Goal: Task Accomplishment & Management: Complete application form

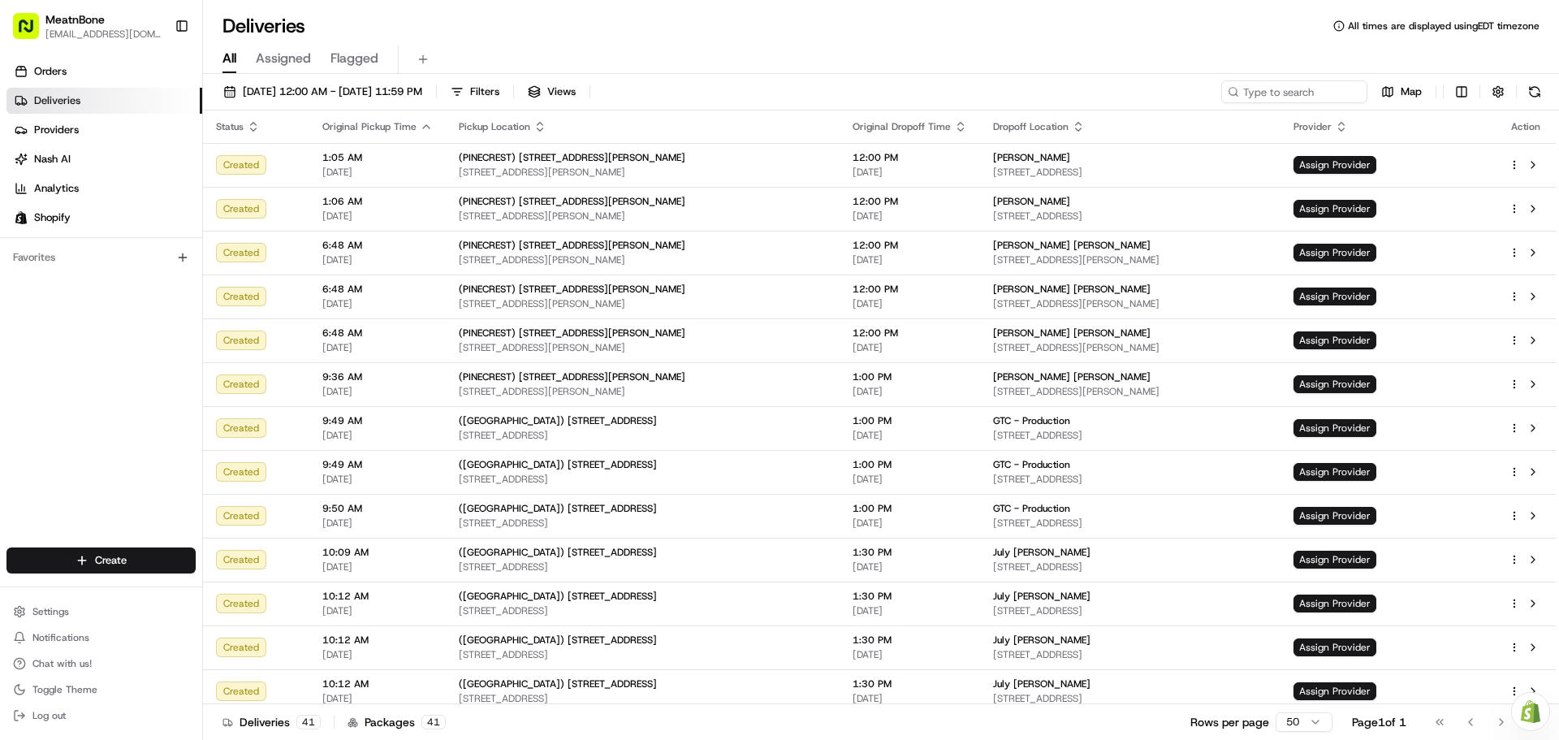
click at [132, 546] on div "Create" at bounding box center [101, 560] width 202 height 39
click at [130, 555] on html "MeatnBone hnava@meatnbone.com Toggle Sidebar Orders Deliveries Providers Nash A…" at bounding box center [779, 370] width 1559 height 740
click at [269, 594] on link "Delivery" at bounding box center [293, 590] width 181 height 29
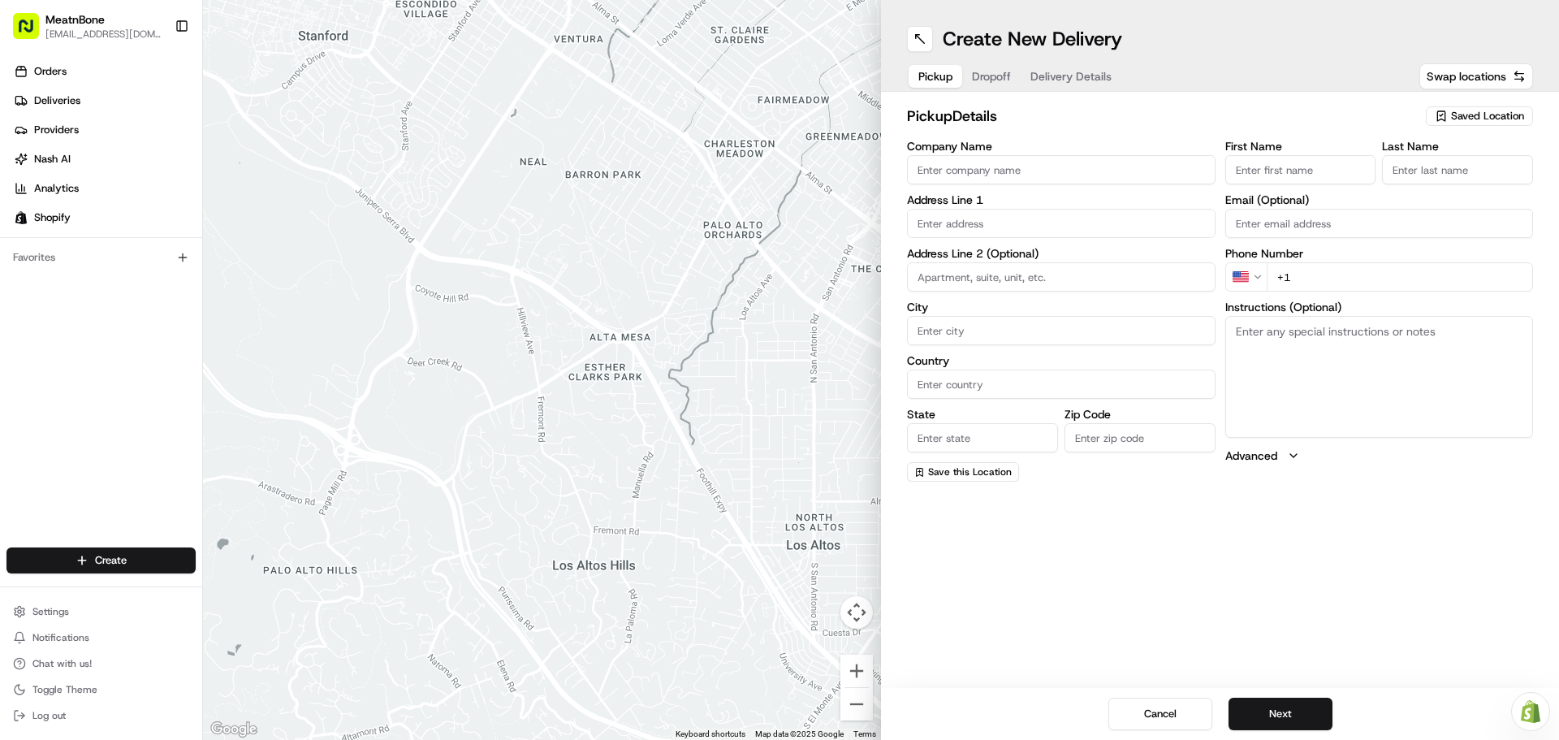
click at [1284, 173] on input "First Name" at bounding box center [1300, 169] width 151 height 29
type input "Henry"
type input "Meat N Bone"
type input "[STREET_ADDRESS][PERSON_NAME]"
type input "Miami"
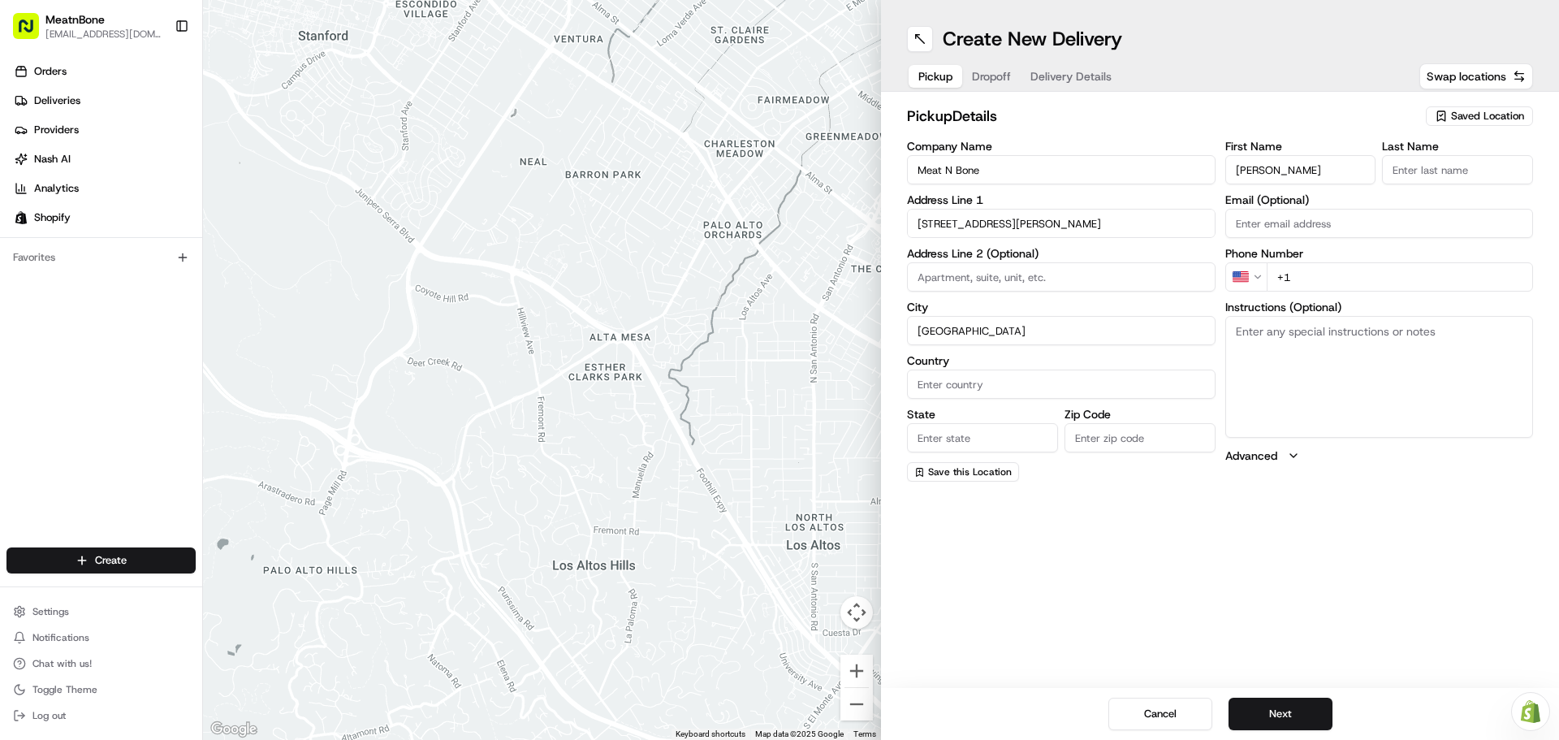
type input "United States"
type input "FL"
type input "33156"
type input "Nava"
type input "[EMAIL_ADDRESS][DOMAIN_NAME]"
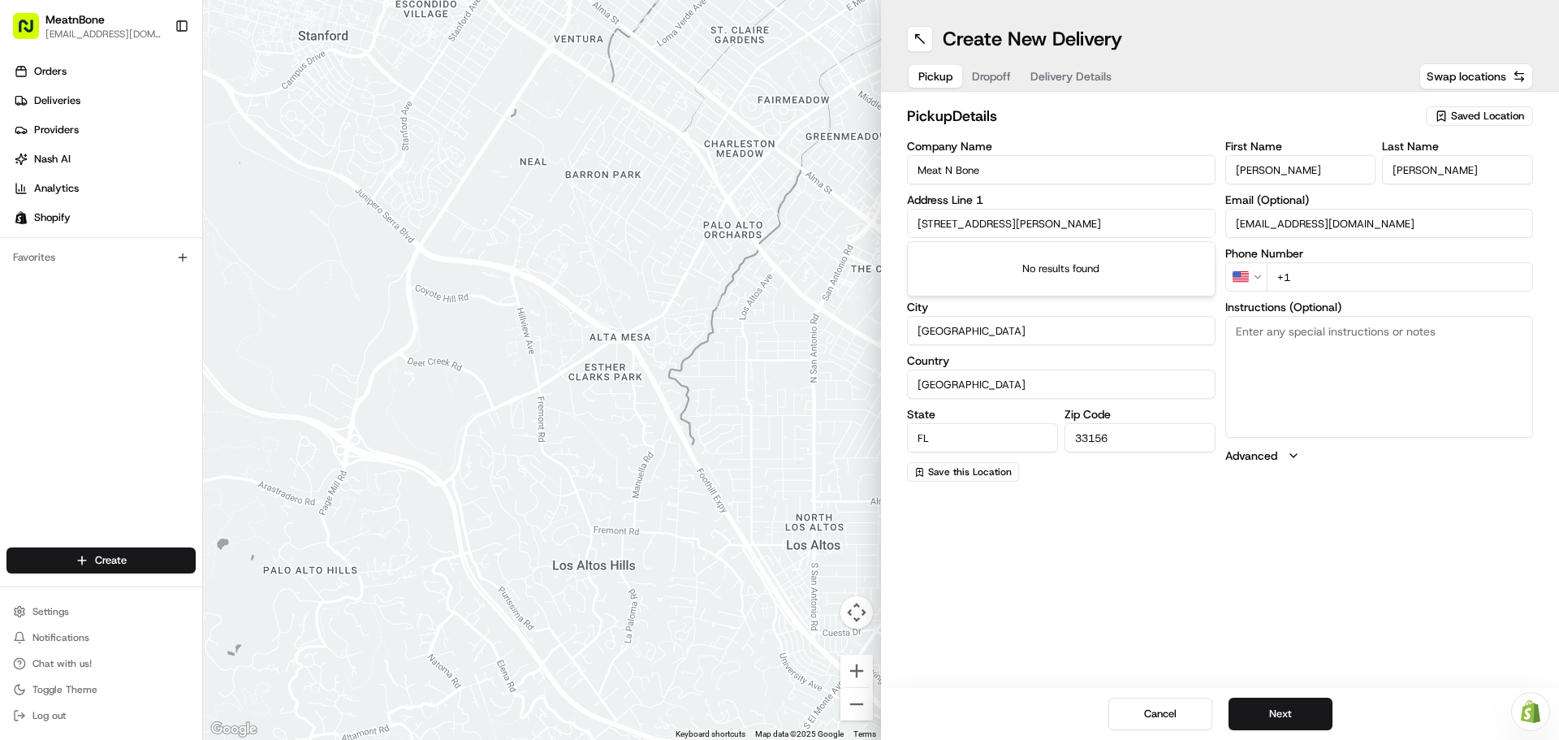
click at [1322, 267] on input "+1" at bounding box center [1400, 276] width 267 height 29
type input "+1 305 560 3989"
click at [1342, 401] on textarea "Instructions (Optional)" at bounding box center [1379, 377] width 309 height 122
click at [1288, 708] on button "Next" at bounding box center [1280, 713] width 104 height 32
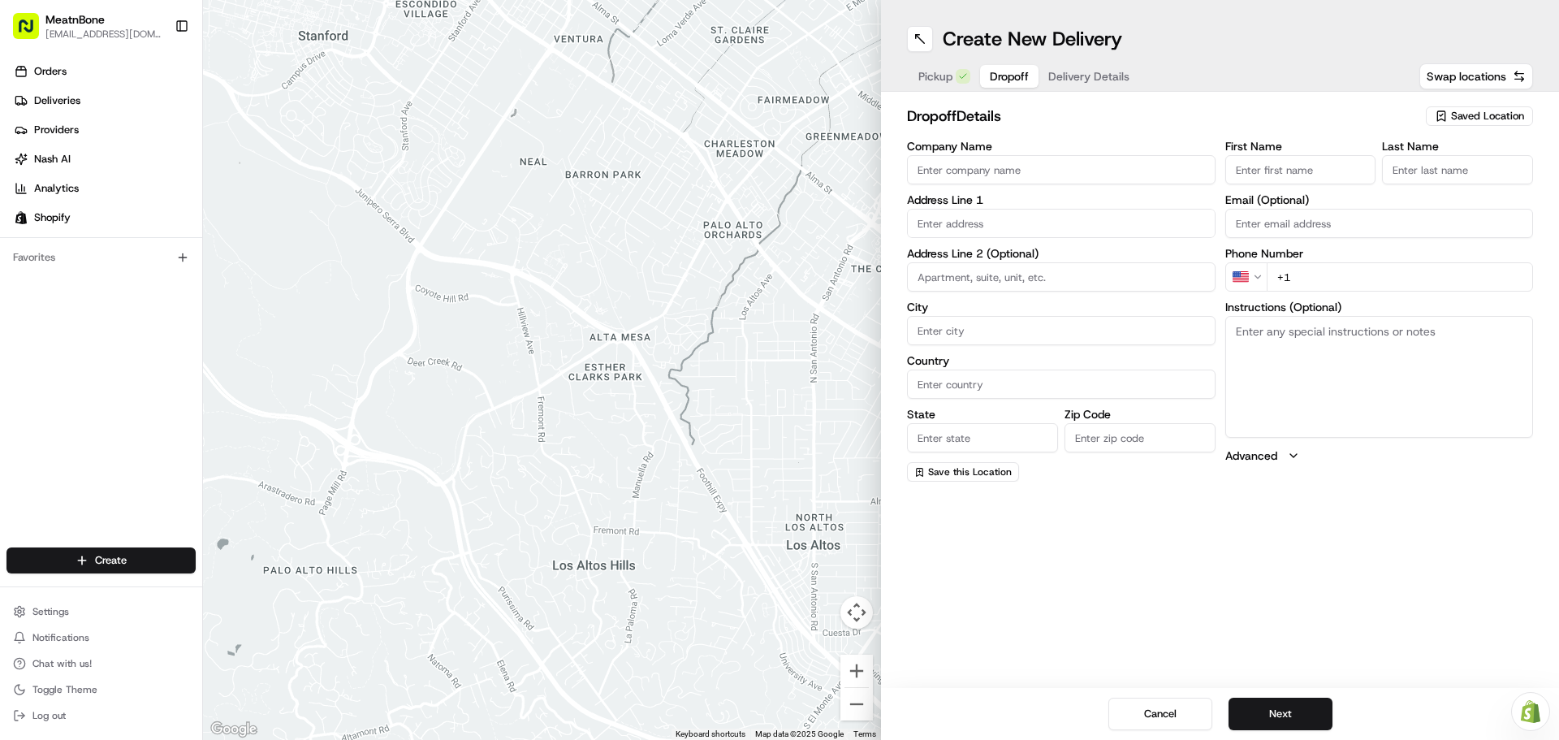
click at [1282, 175] on input "First Name" at bounding box center [1300, 169] width 151 height 29
paste input "[PERSON_NAME]"
type input "Melissa"
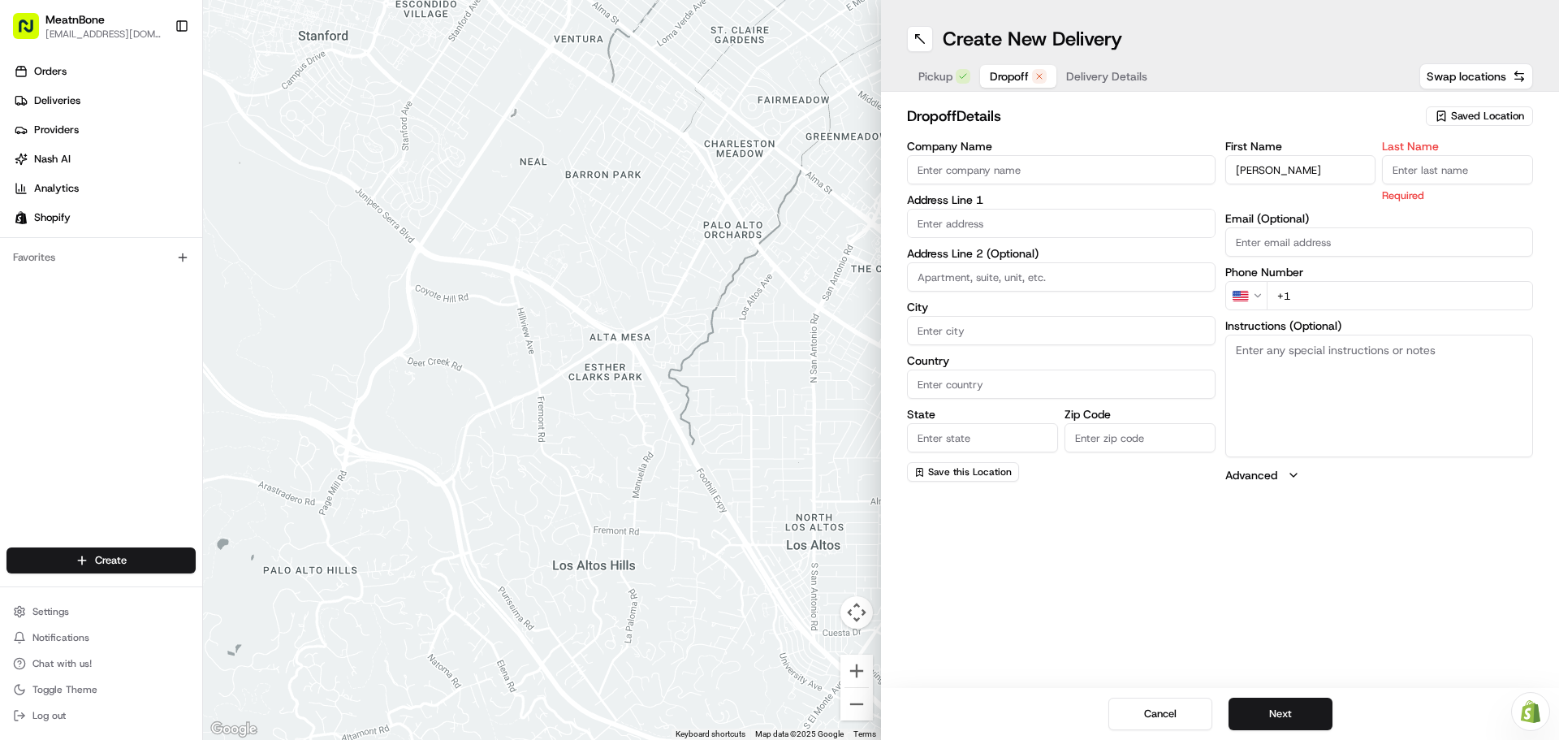
paste input "Guanche"
type input "Guanche"
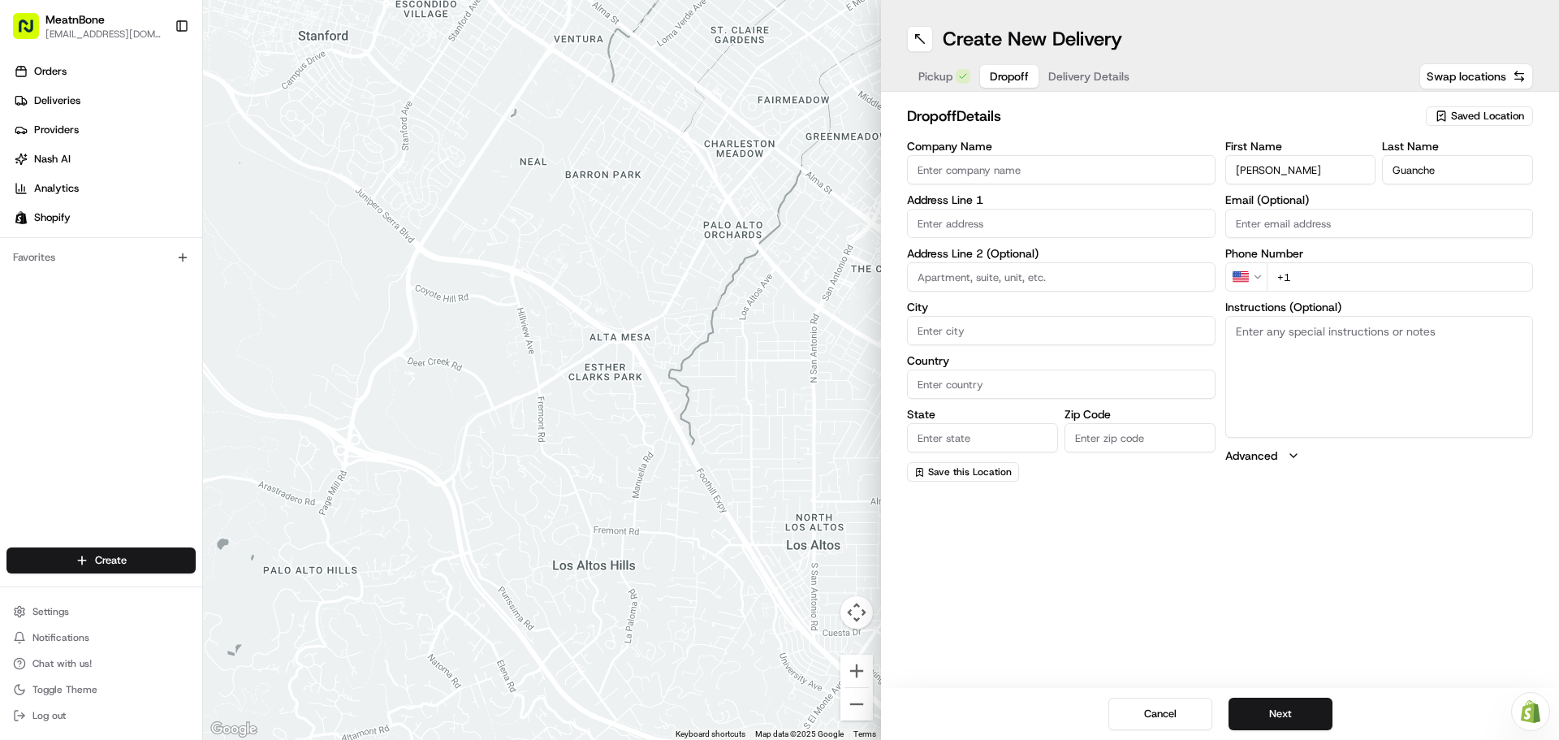
paste input "[EMAIL_ADDRESS][DOMAIN_NAME]"
type input "[EMAIL_ADDRESS][DOMAIN_NAME]"
click at [1326, 271] on input "+1" at bounding box center [1400, 276] width 267 height 29
paste input "305 333 0412"
type input "[PHONE_NUMBER]"
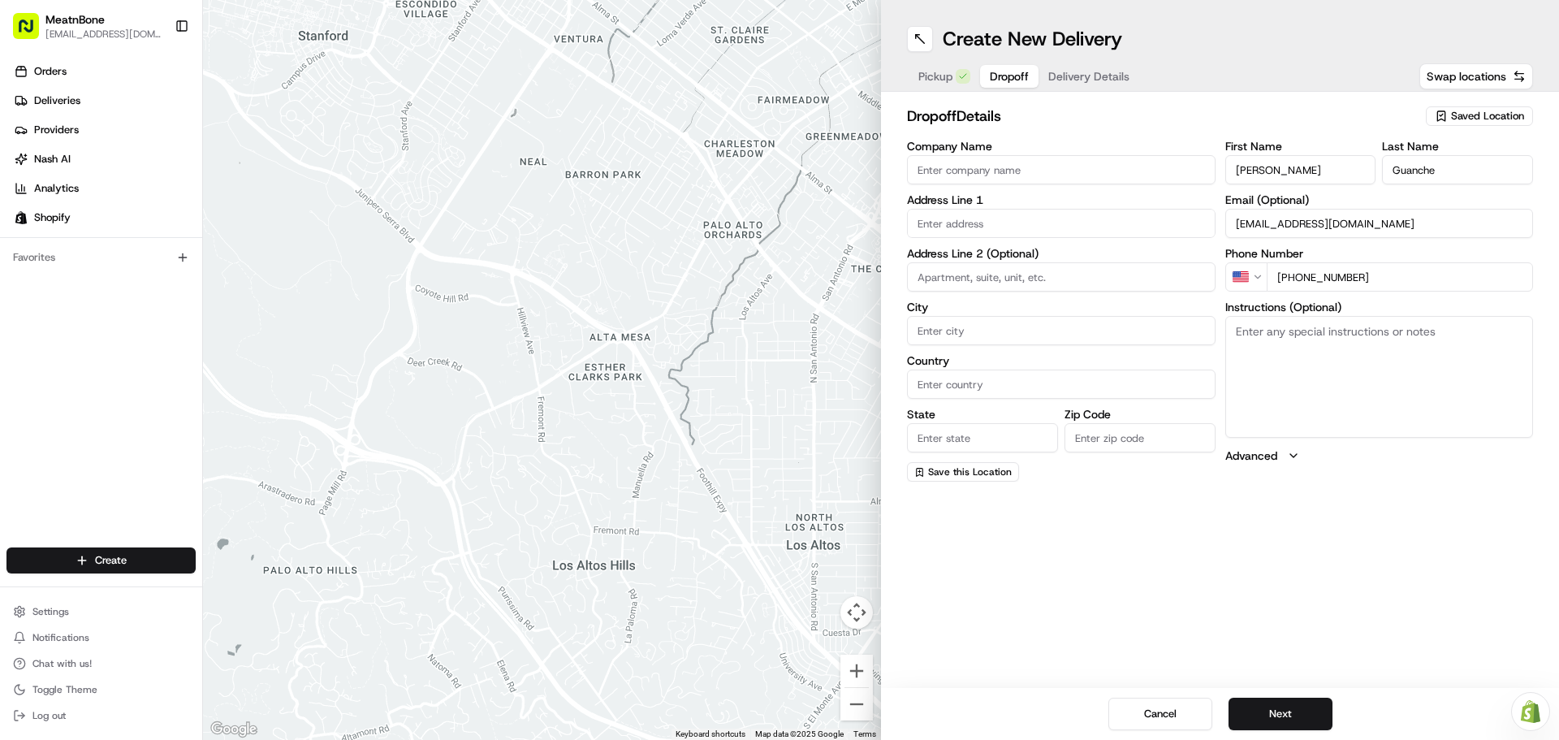
click at [1023, 220] on input "text" at bounding box center [1061, 223] width 309 height 29
paste input "7800 SW 71 AVE MIAMI FL 33143"
click at [1171, 254] on div "7800 SW 71st Ave, Miami, FL 33143" at bounding box center [1061, 257] width 300 height 24
type input "[STREET_ADDRESS]"
type input "Miami"
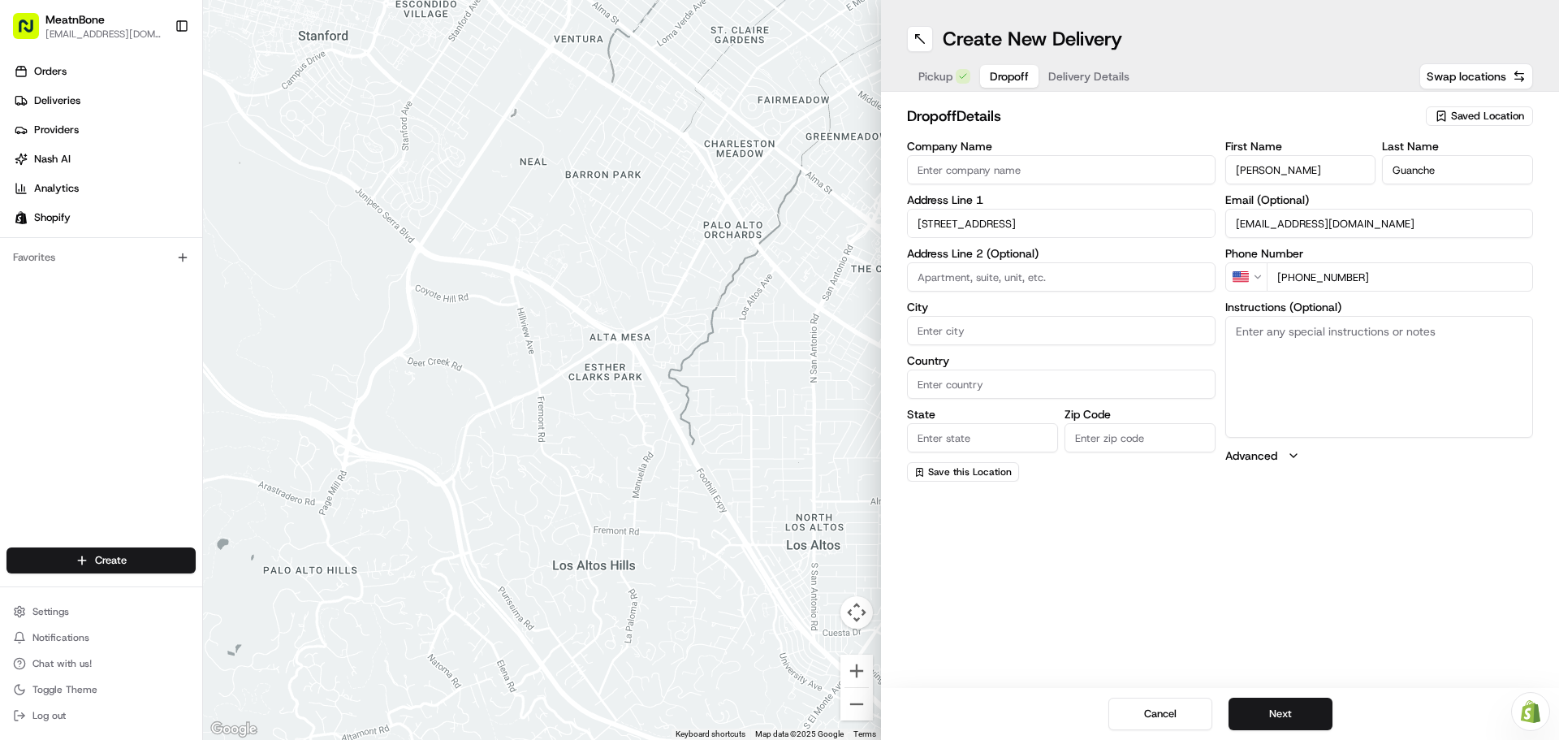
type input "United States"
type input "FL"
type input "33143"
type input "7800 Southwest 71st Avenue"
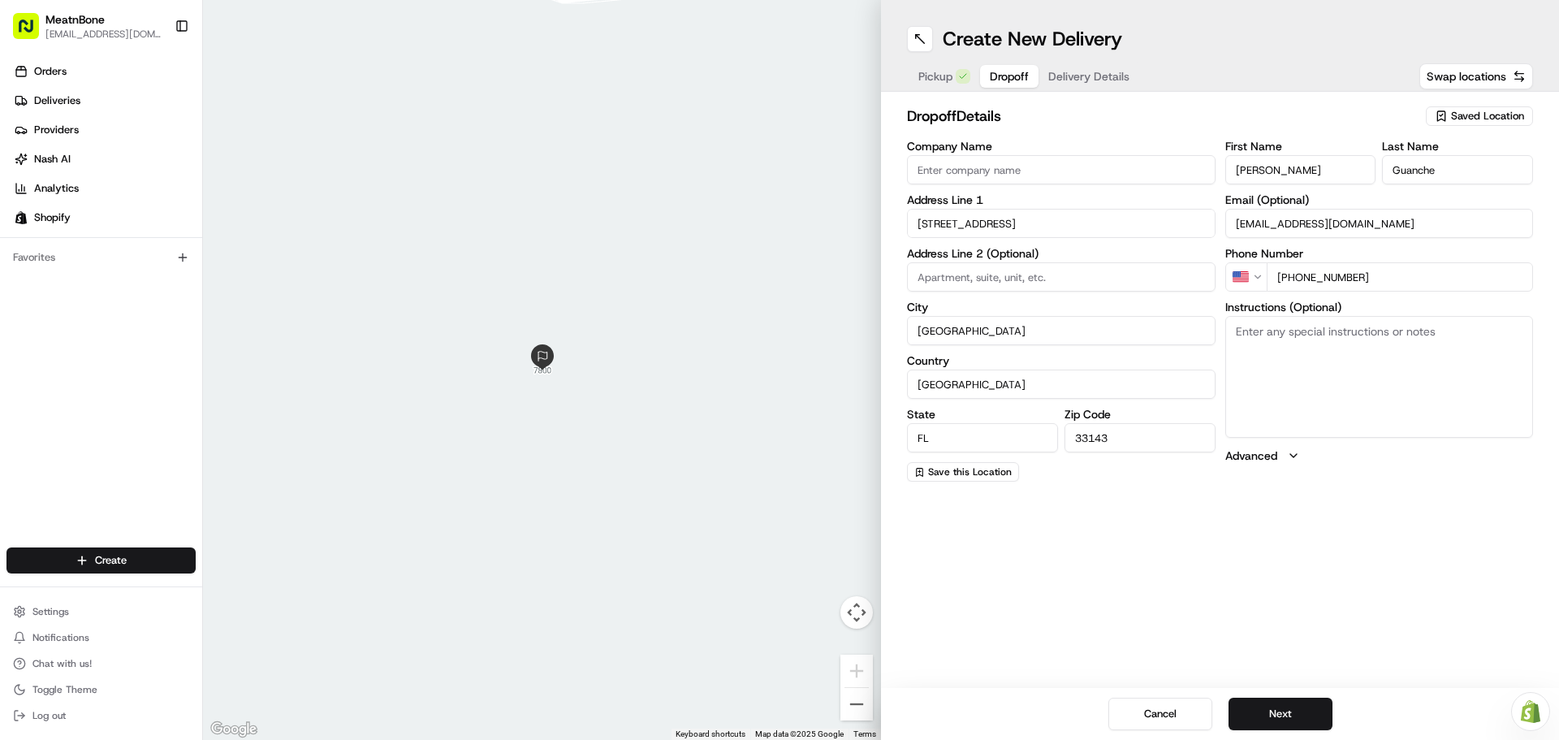
click at [1315, 382] on textarea "Instructions (Optional)" at bounding box center [1379, 377] width 309 height 122
click at [1276, 712] on button "Next" at bounding box center [1280, 713] width 104 height 32
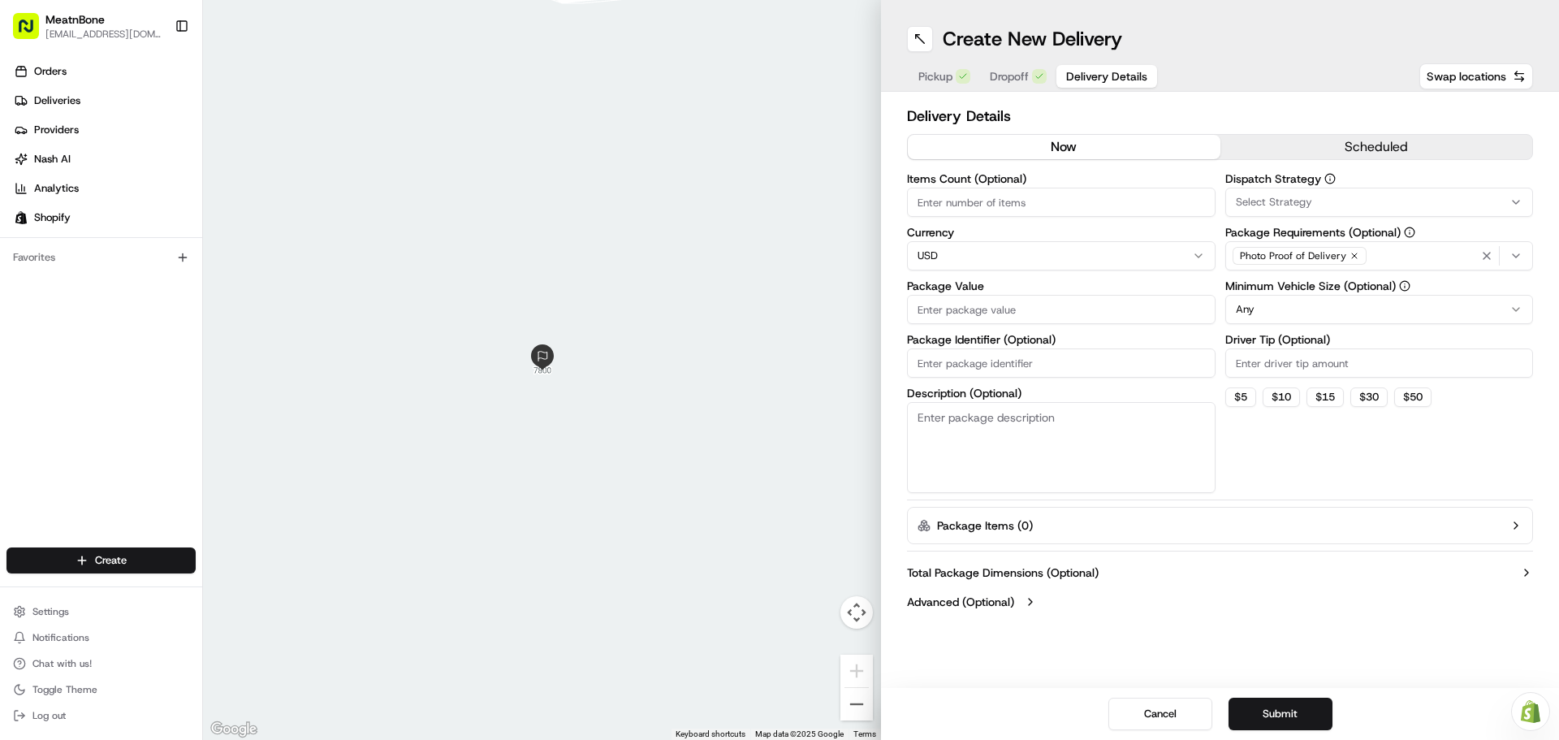
click at [1060, 209] on input "Items Count (Optional)" at bounding box center [1061, 202] width 309 height 29
type input "8"
click at [1005, 316] on input "Package Value" at bounding box center [1061, 309] width 309 height 29
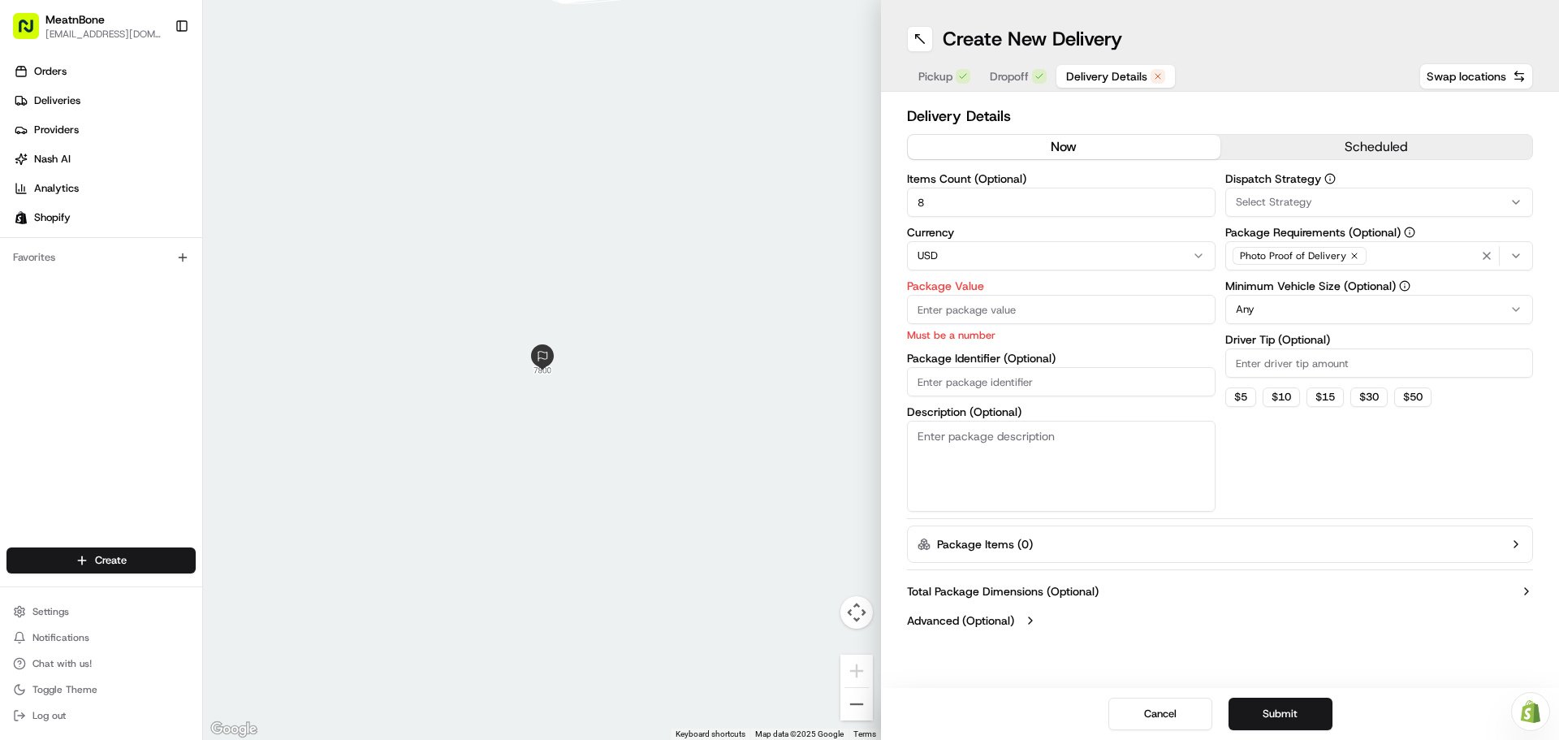
paste input "303.92"
type input "303.92"
click at [955, 386] on div "Items Count (Optional) 8 Currency USD Package Value 303.92 Must be a number Pac…" at bounding box center [1061, 342] width 309 height 339
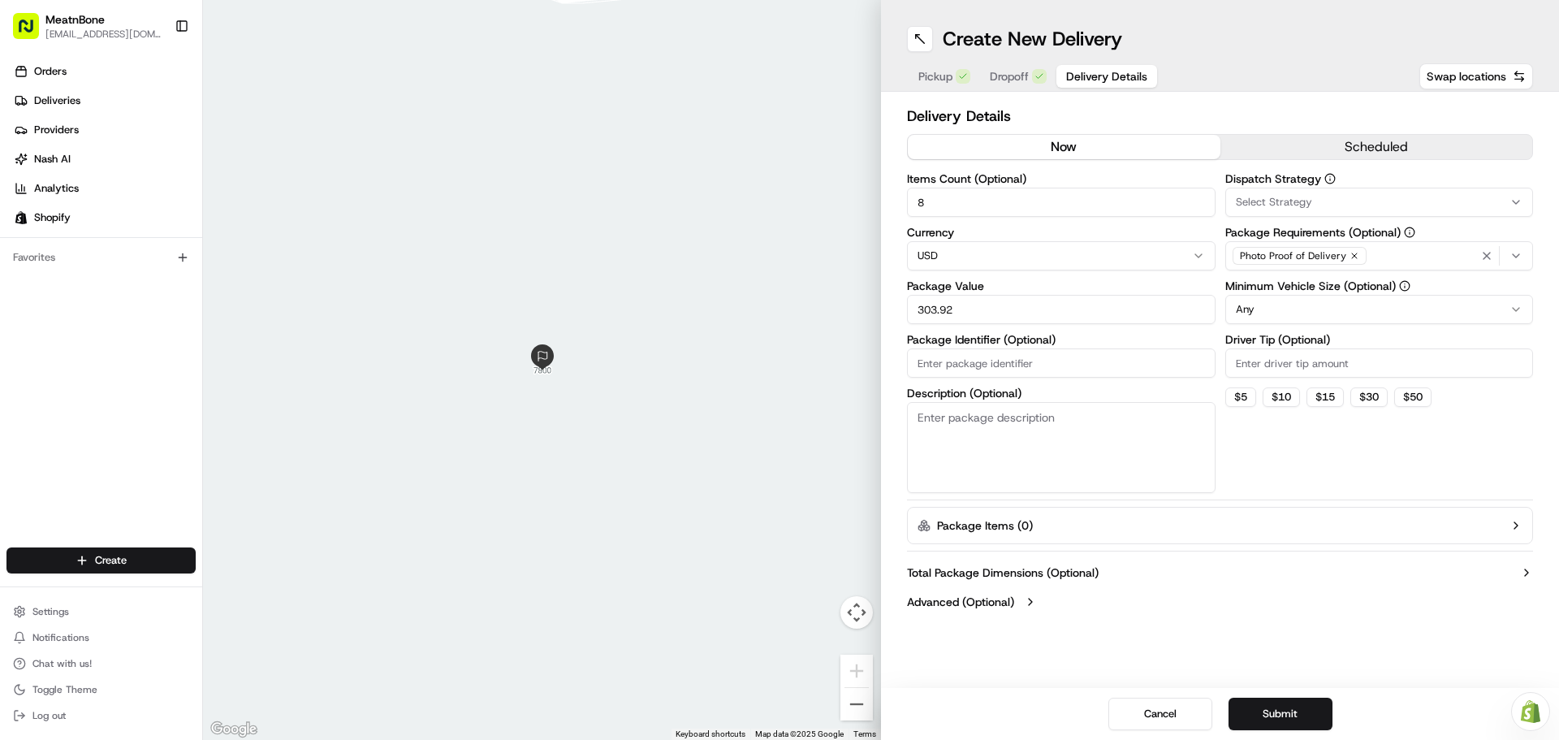
paste input "252921"
type input "252921"
click at [1292, 713] on button "Submit" at bounding box center [1280, 713] width 104 height 32
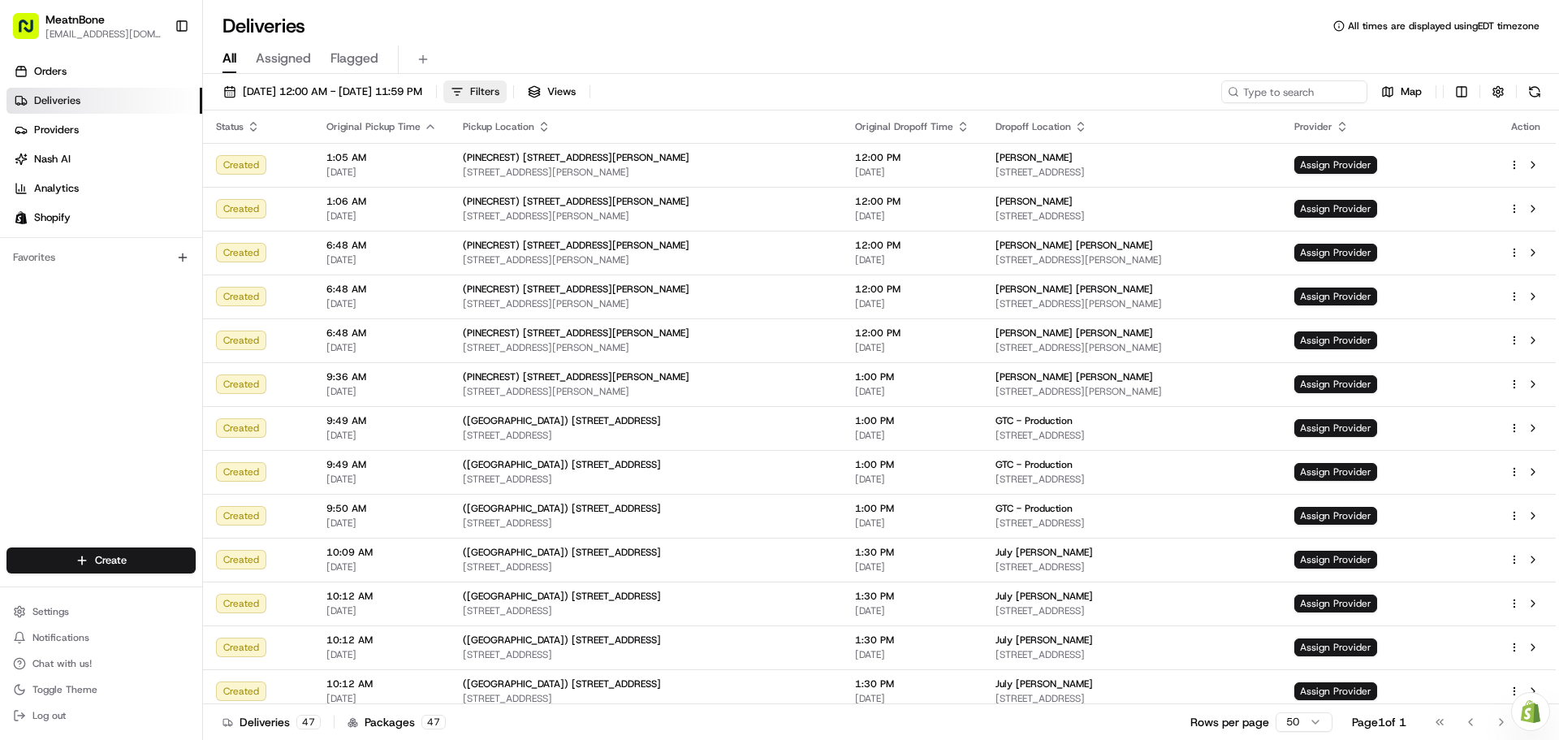
click at [499, 93] on span "Filters" at bounding box center [484, 91] width 29 height 15
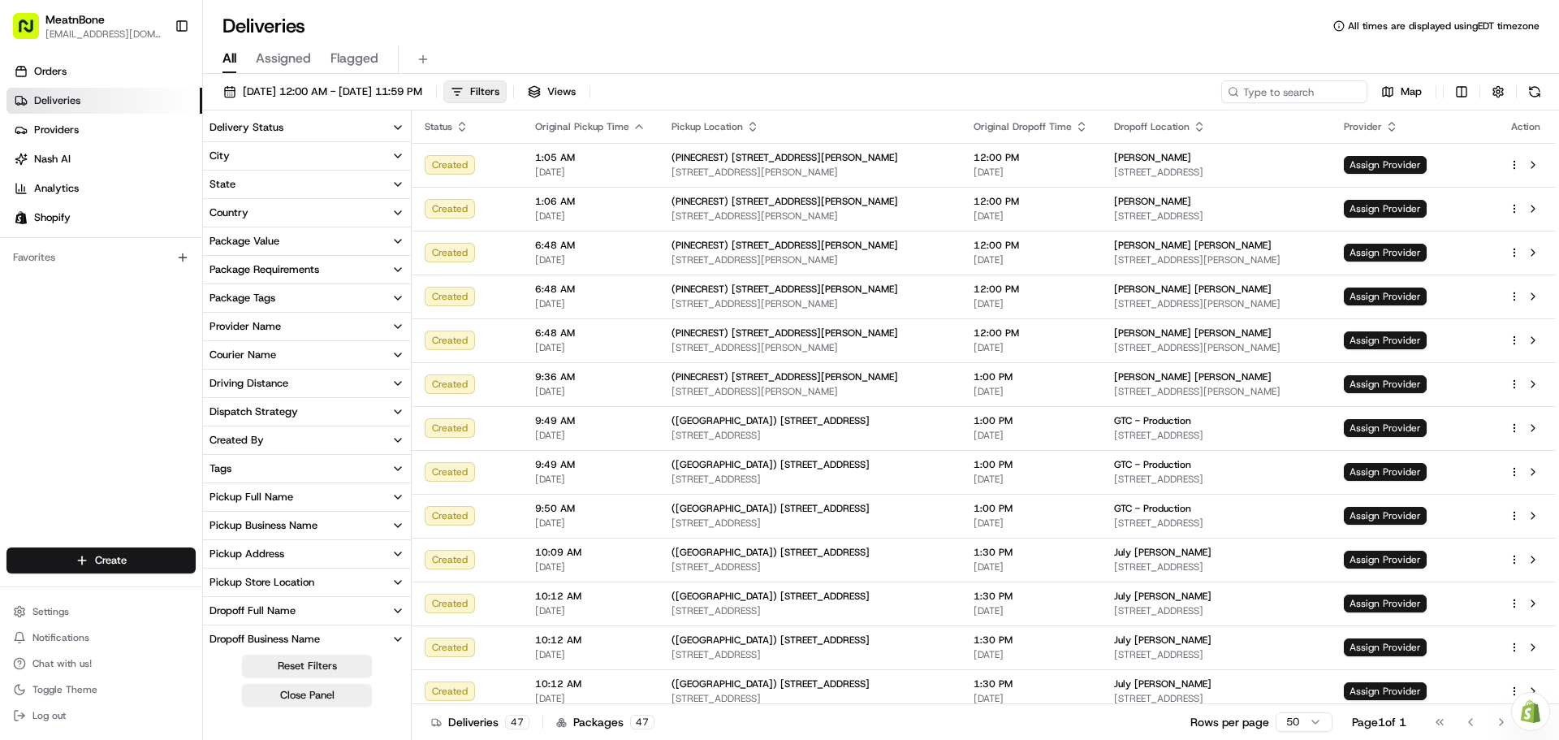
click at [394, 494] on icon "button" at bounding box center [397, 496] width 13 height 13
click at [313, 573] on div "Henry Nava 1 1" at bounding box center [307, 574] width 208 height 16
click at [258, 574] on label "Henry Nava" at bounding box center [264, 574] width 77 height 13
click at [219, 574] on Nava "Henry Nava" at bounding box center [212, 574] width 13 height 13
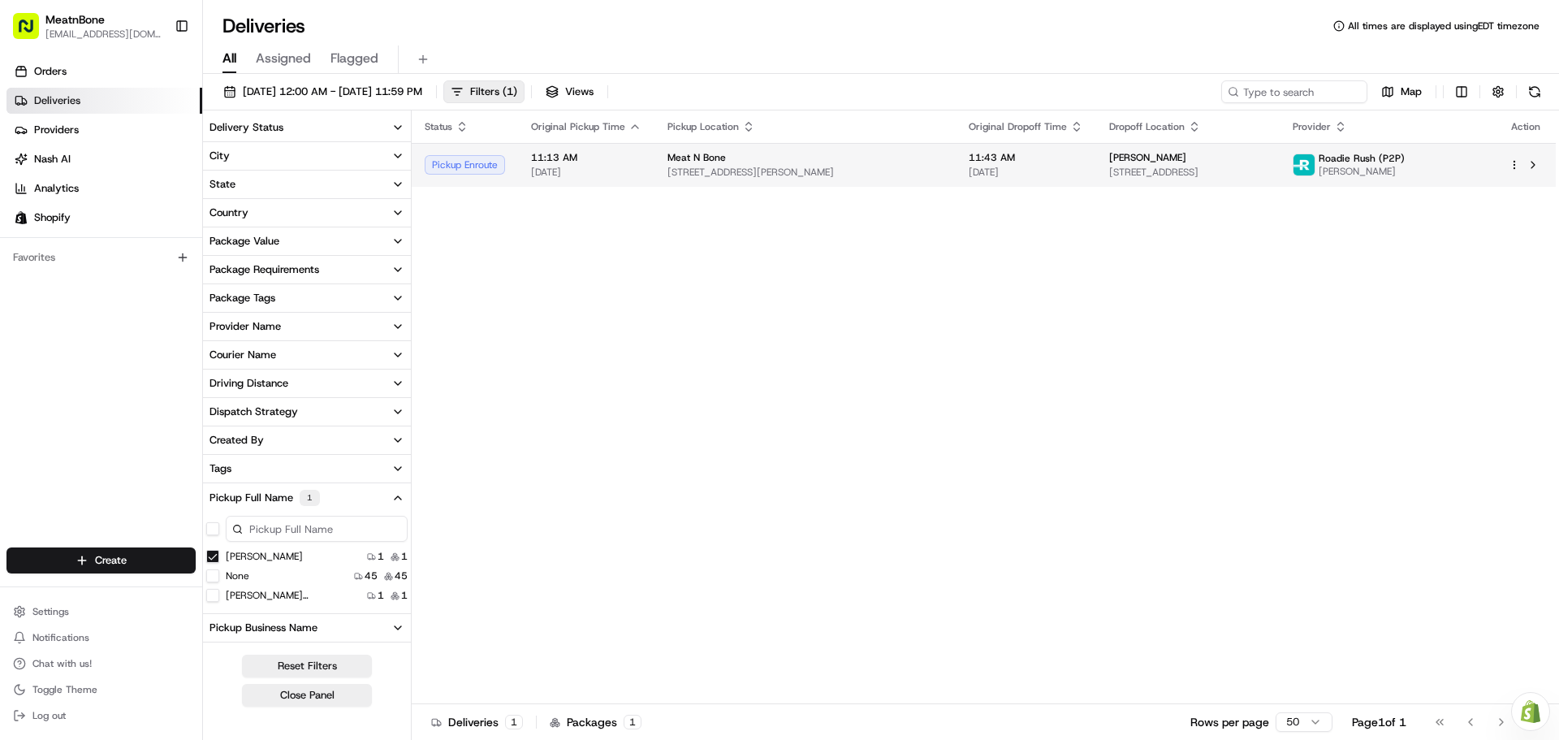
click at [549, 165] on div "11:13 AM 08/18/2025" at bounding box center [586, 165] width 110 height 28
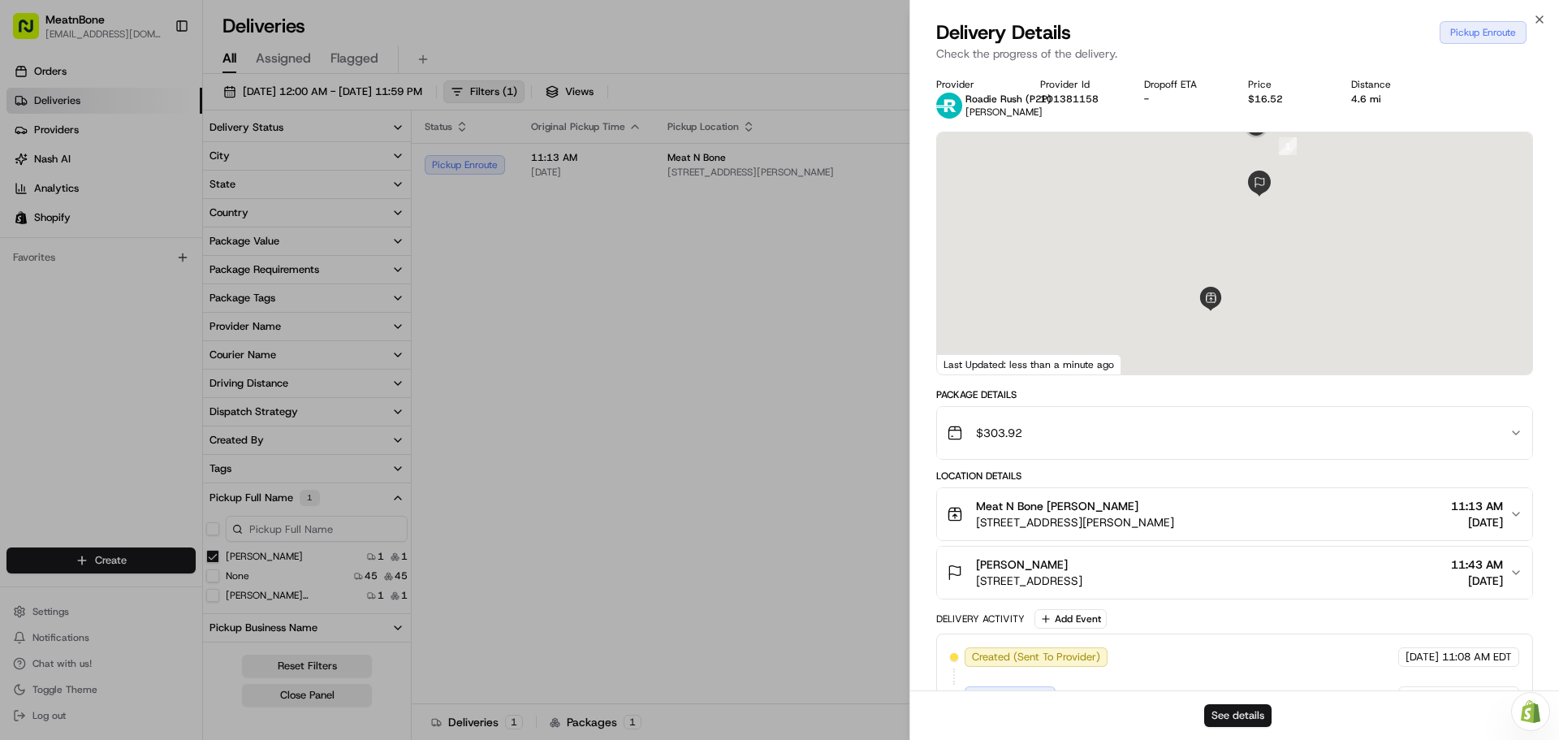
click at [1239, 710] on button "See details" at bounding box center [1237, 715] width 67 height 23
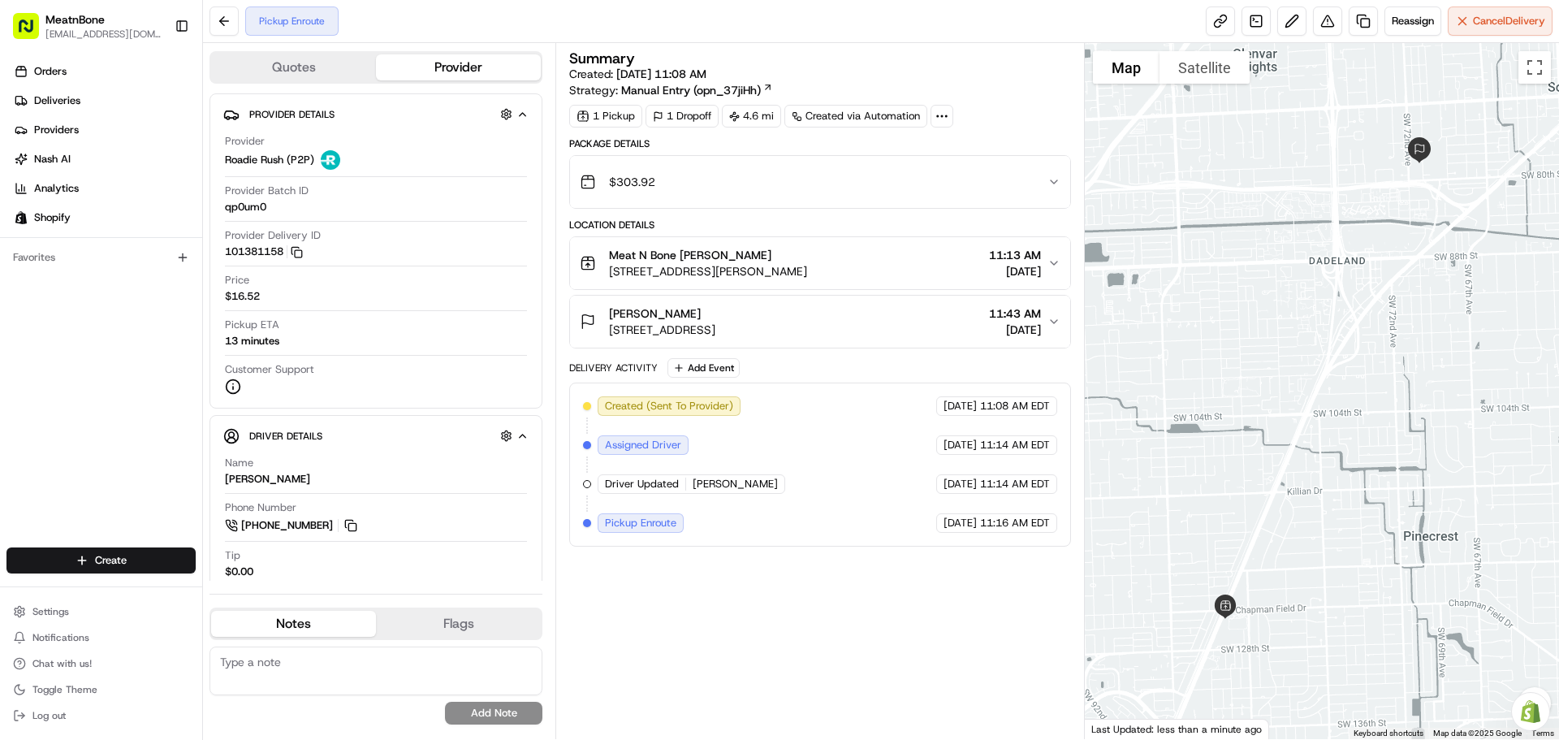
click at [879, 330] on div "[PERSON_NAME] [STREET_ADDRESS] 11:43 AM [DATE]" at bounding box center [813, 321] width 467 height 32
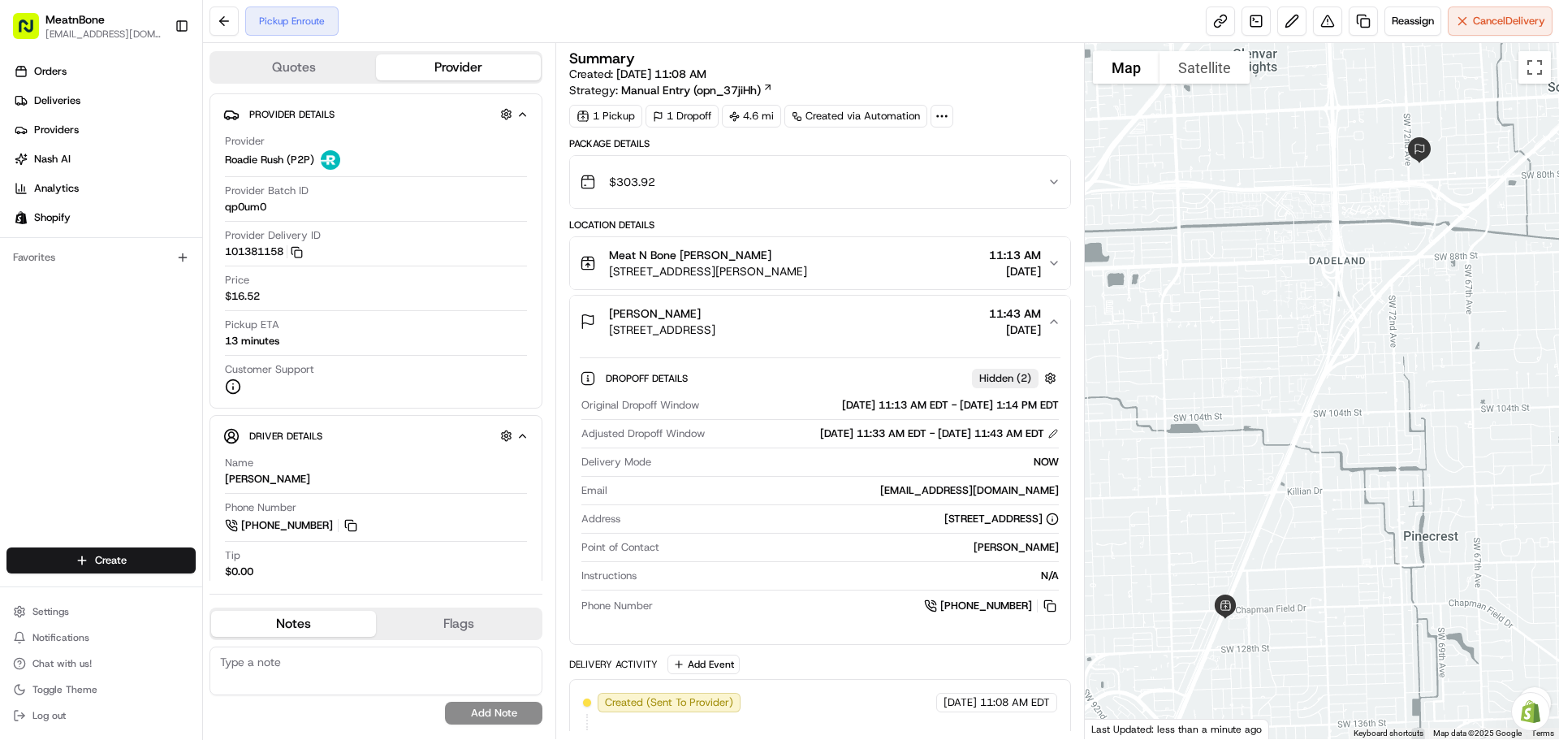
click at [1043, 577] on div "N/A" at bounding box center [850, 575] width 415 height 15
click at [1015, 375] on span "Hidden ( 2 )" at bounding box center [1005, 378] width 52 height 15
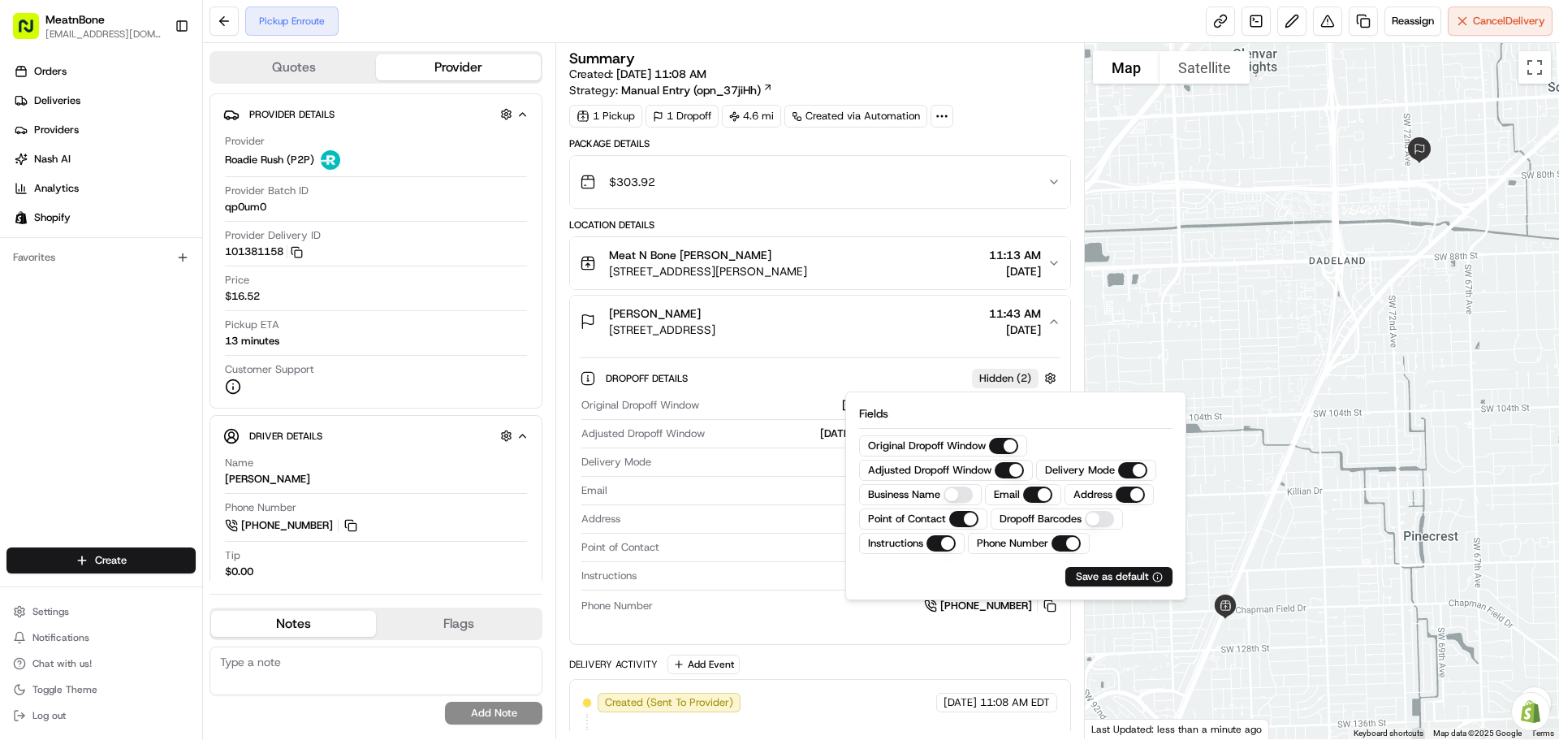
click at [1077, 330] on div "Summary Created: [DATE] 11:08 AM Strategy: Manual Entry (opn_37jiHh) 1 Pickup 1…" at bounding box center [819, 391] width 529 height 696
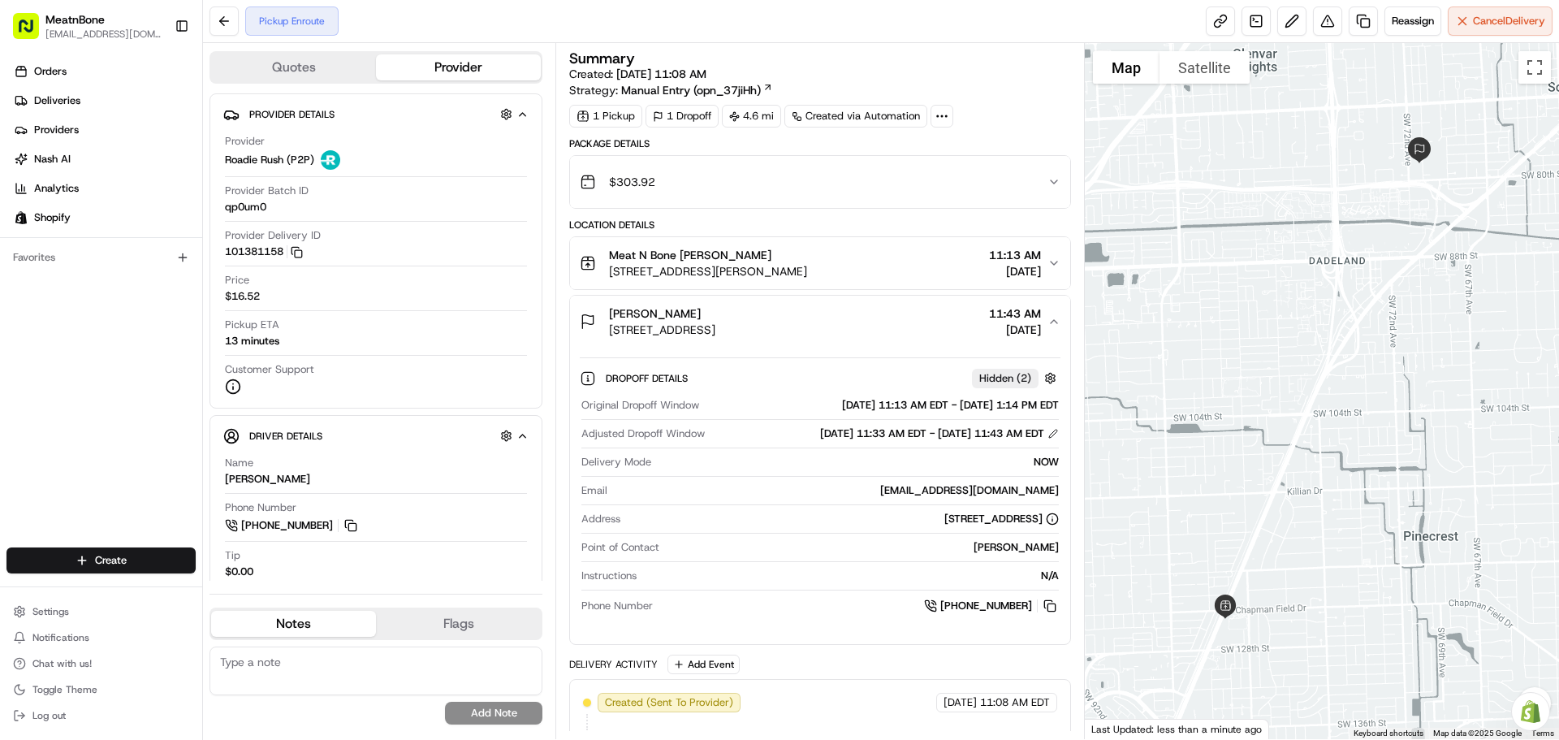
click at [1053, 325] on icon "button" at bounding box center [1053, 321] width 13 height 13
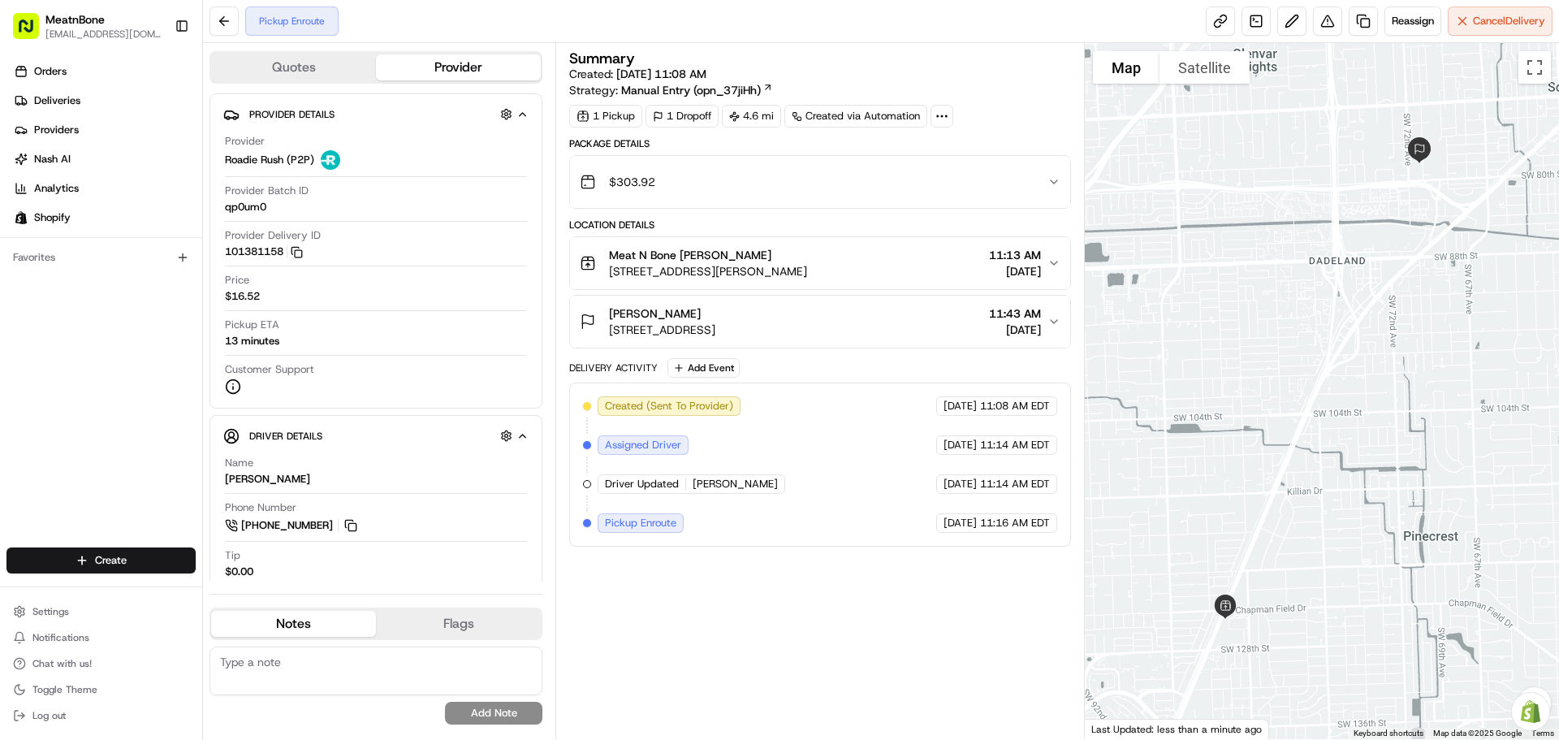
click at [1054, 318] on icon "button" at bounding box center [1053, 321] width 13 height 13
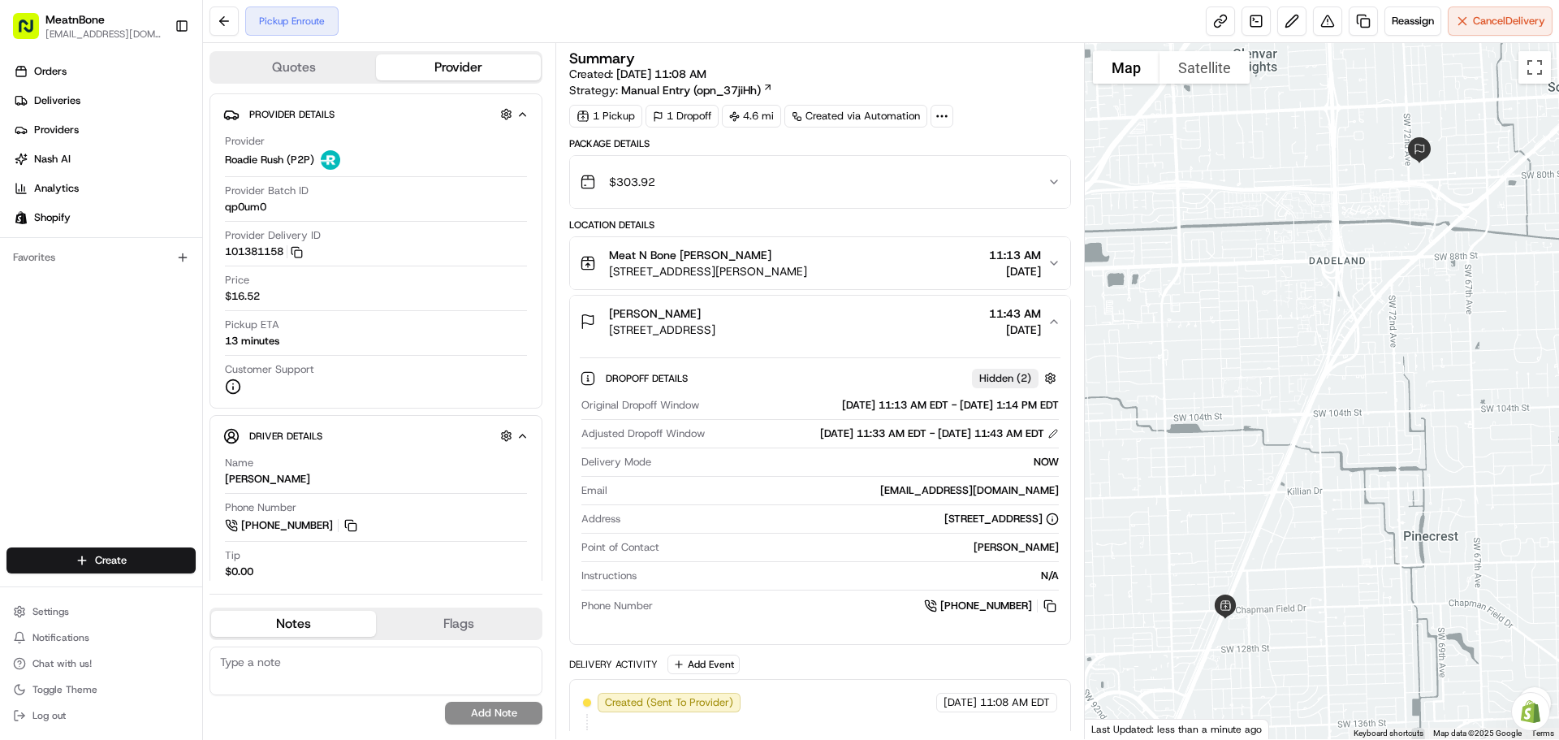
click at [1054, 318] on icon "button" at bounding box center [1053, 321] width 13 height 13
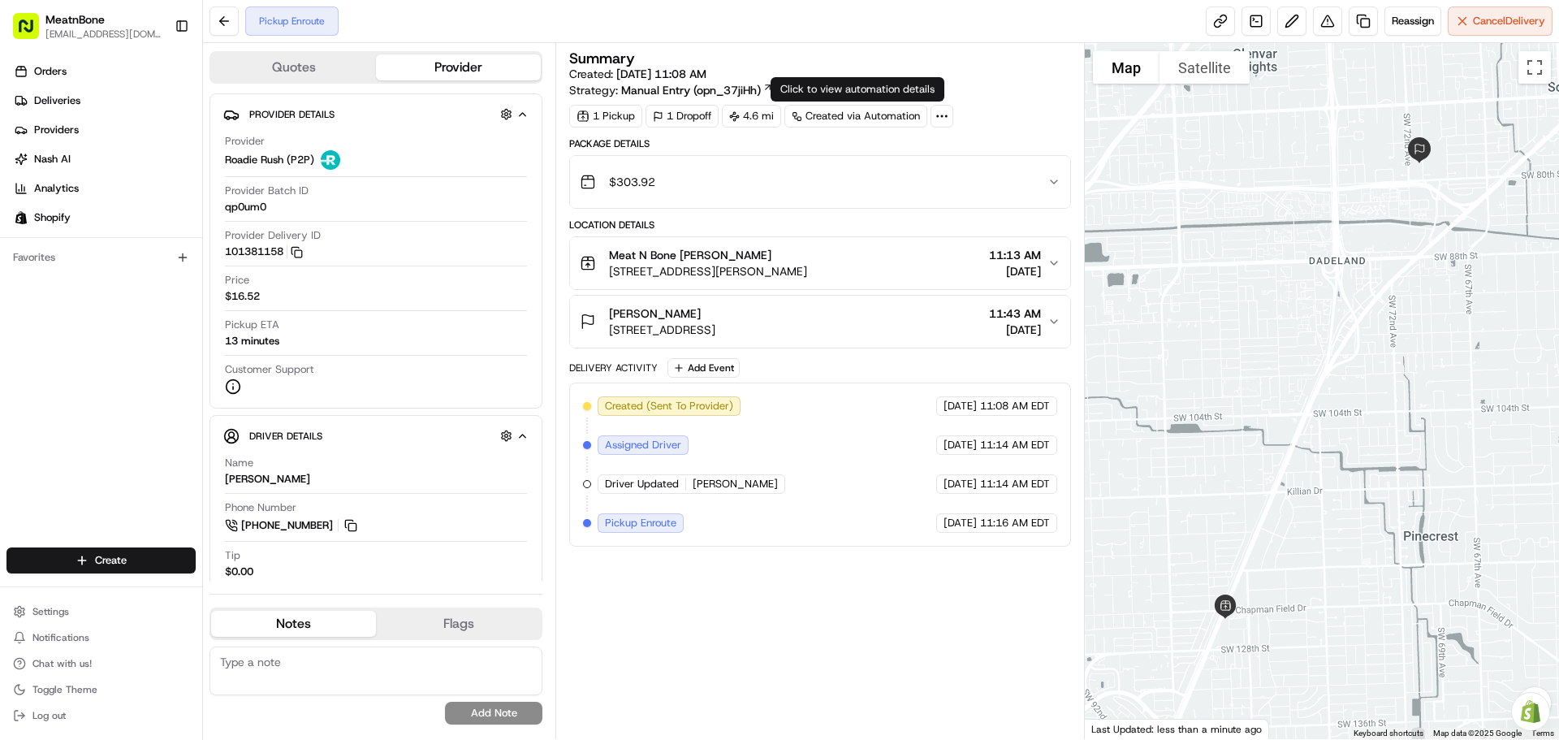
click at [940, 114] on icon at bounding box center [942, 116] width 15 height 15
click at [1015, 103] on div "Summary Created: [DATE] 11:08 AM Strategy: Manual Entry (opn_37jiHh) 1 Pickup 1…" at bounding box center [819, 89] width 501 height 76
click at [1026, 180] on div "$303.92" at bounding box center [813, 182] width 467 height 32
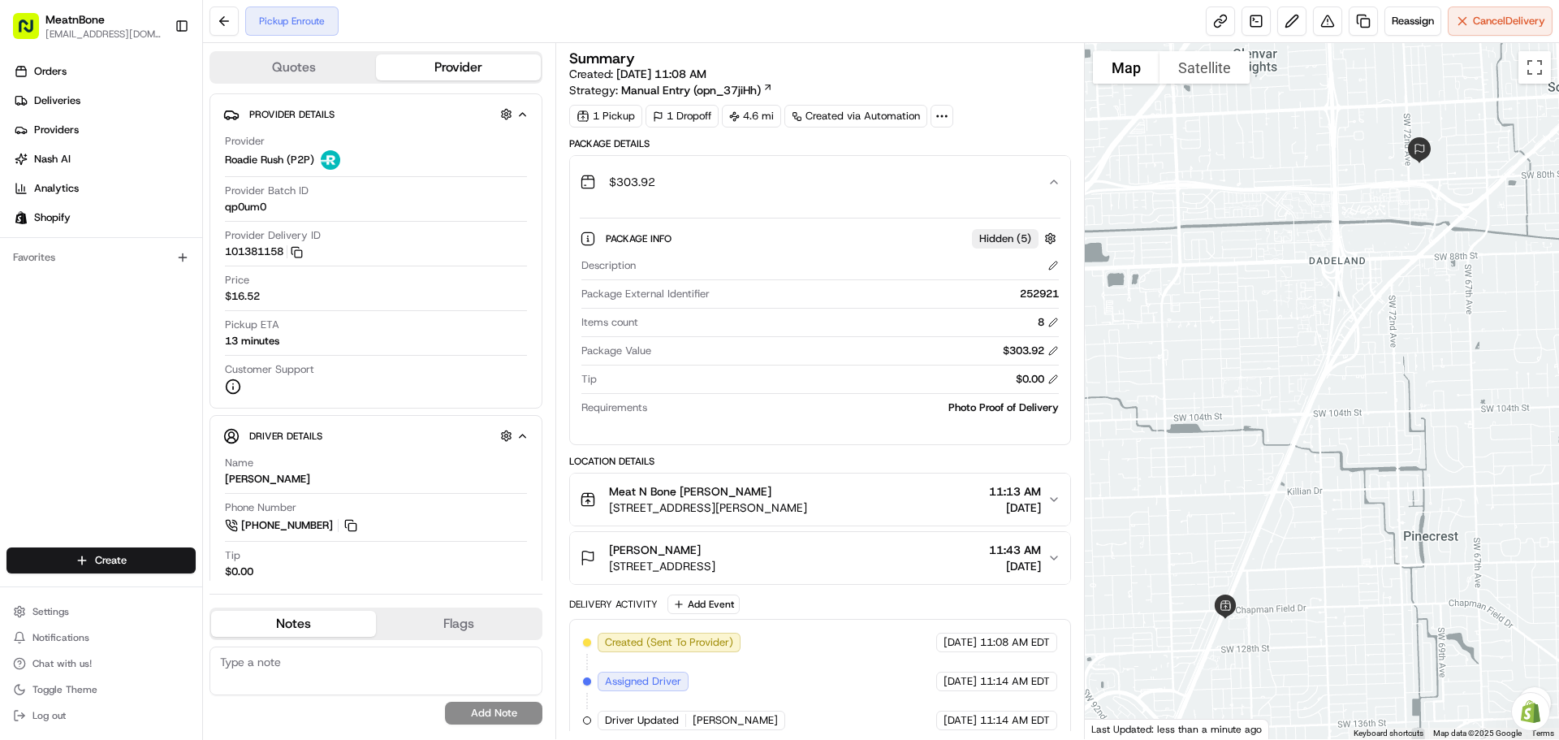
click at [956, 408] on div "Photo Proof of Delivery" at bounding box center [856, 407] width 404 height 15
click at [1053, 235] on button "button" at bounding box center [1050, 238] width 20 height 20
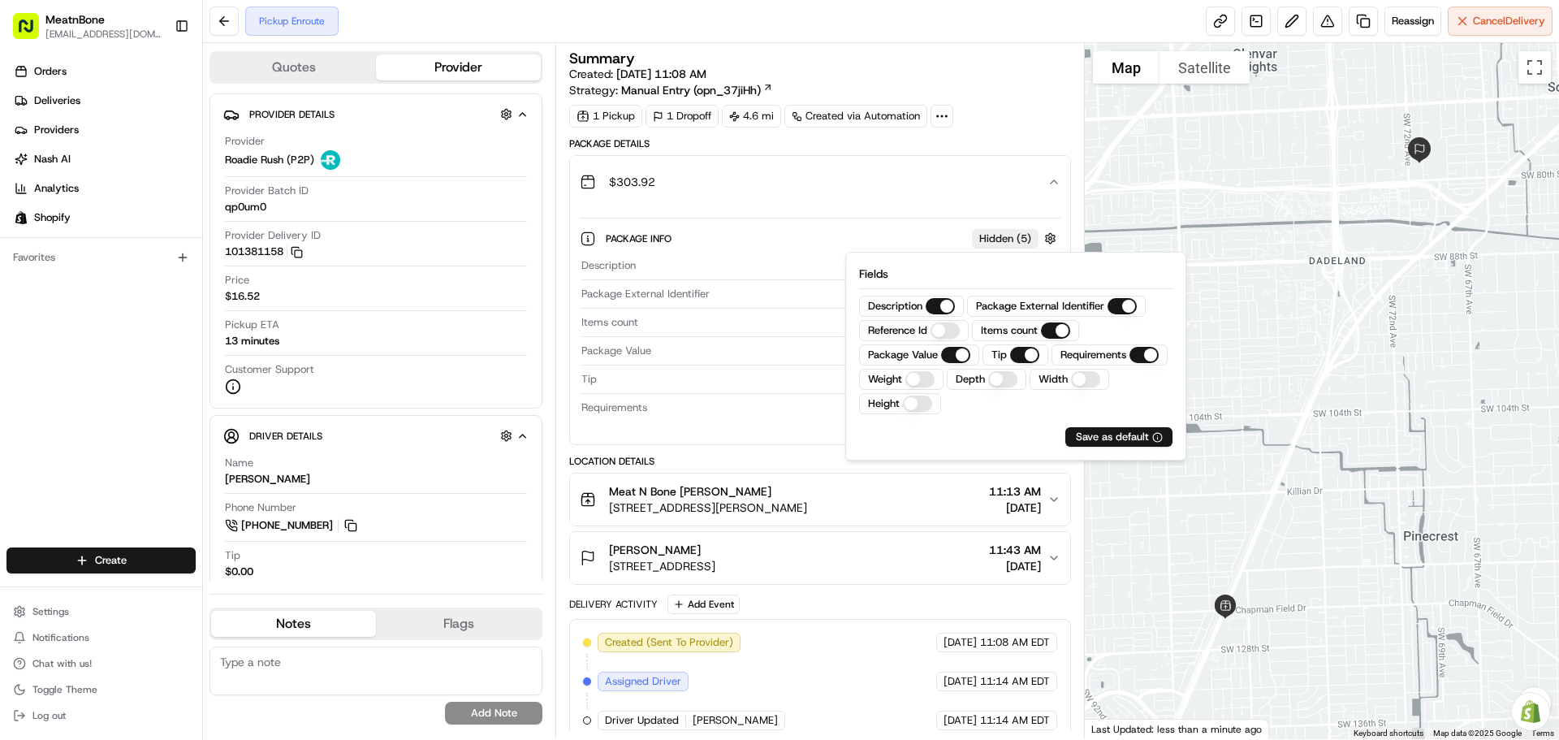
click at [1045, 119] on div "1 Pickup 1 Dropoff 4.6 mi Created via Automation" at bounding box center [819, 116] width 501 height 23
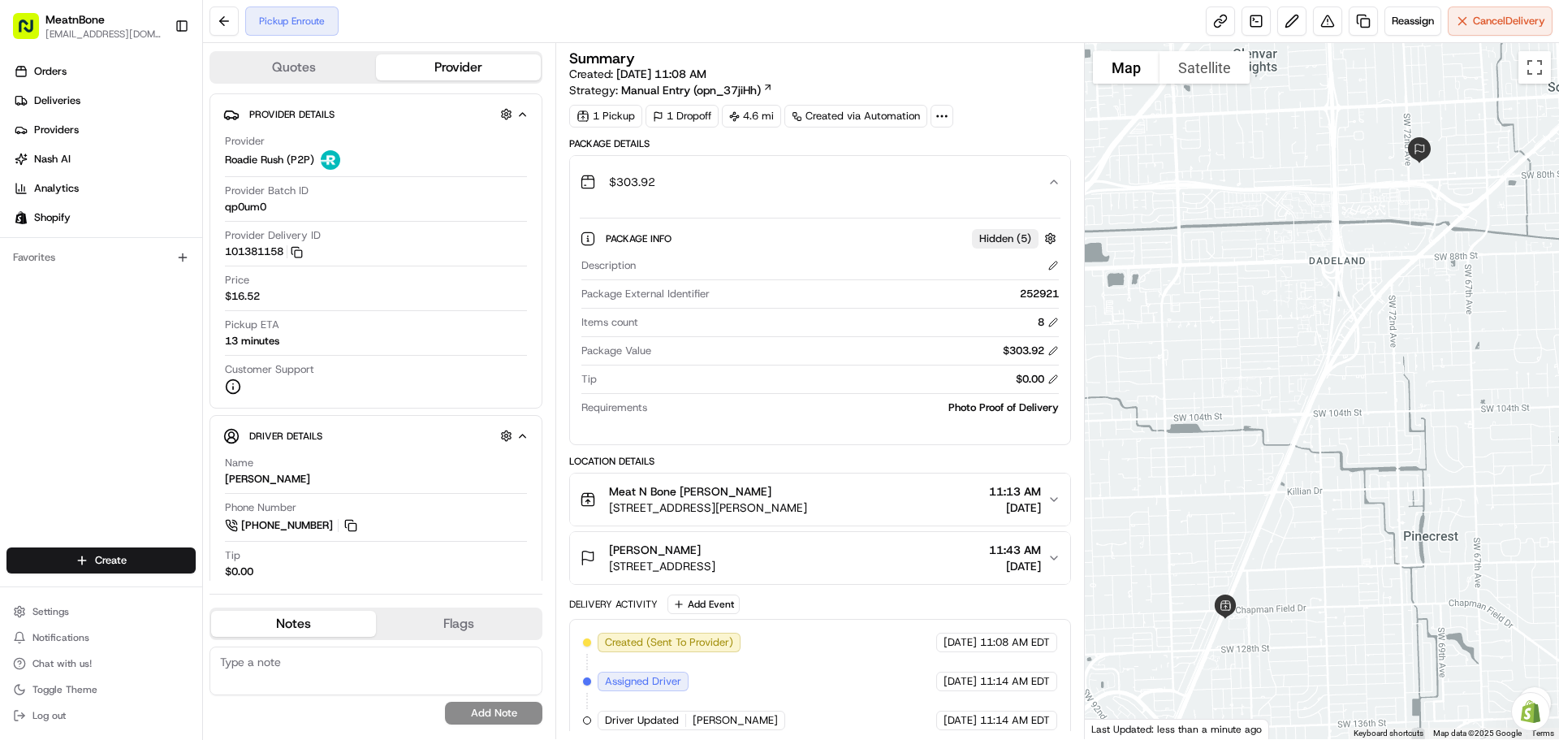
click at [1000, 410] on div "Photo Proof of Delivery" at bounding box center [856, 407] width 404 height 15
click at [1052, 179] on icon "button" at bounding box center [1053, 181] width 13 height 13
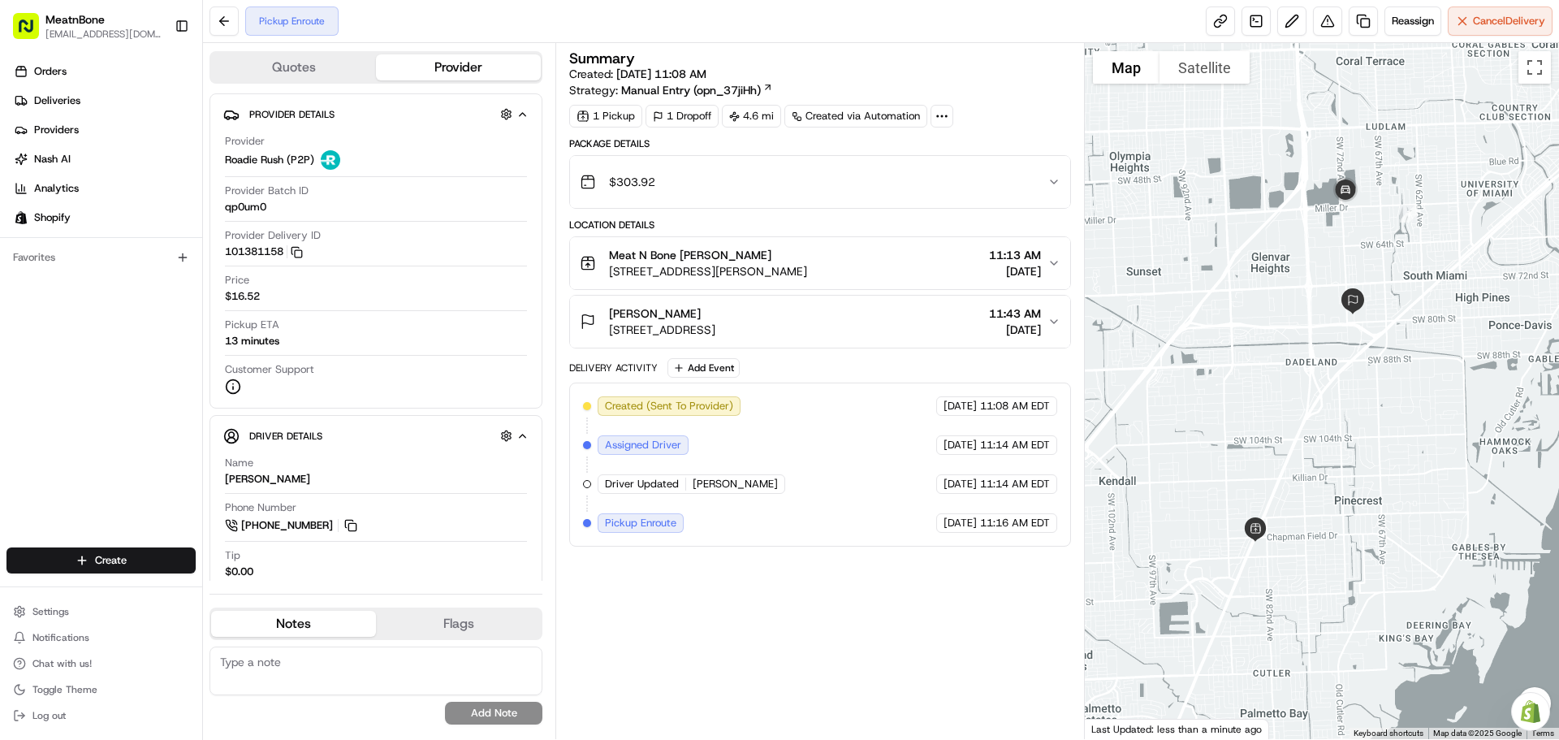
click at [822, 648] on div "Summary Created: [DATE] 11:08 AM Strategy: Manual Entry (opn_37jiHh) 1 Pickup 1…" at bounding box center [819, 391] width 501 height 680
